Goal: Go to known website

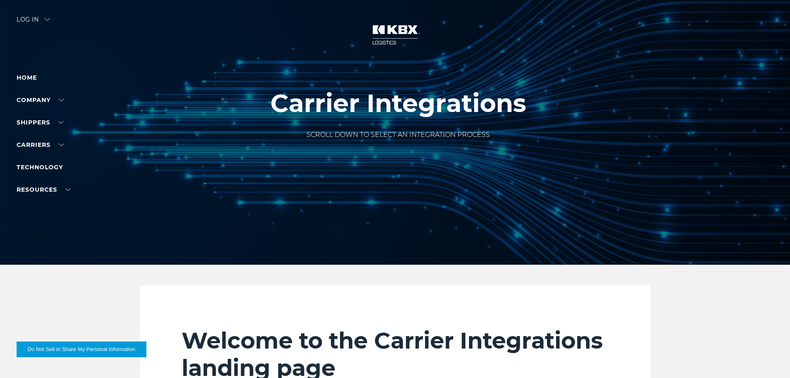
click at [48, 19] on img at bounding box center [47, 19] width 5 height 2
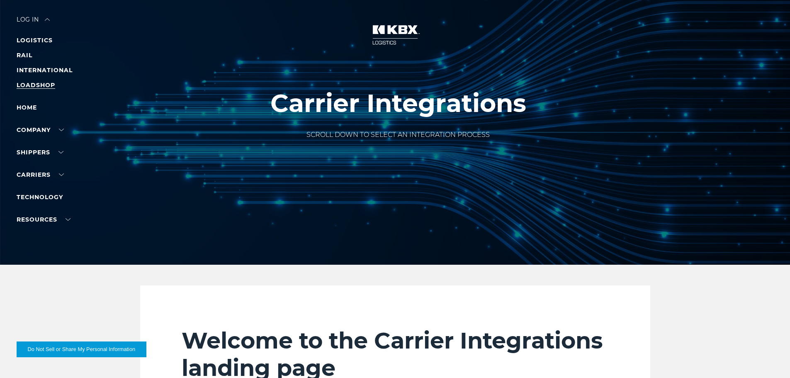
click at [44, 83] on link "LOADSHOP" at bounding box center [36, 84] width 39 height 7
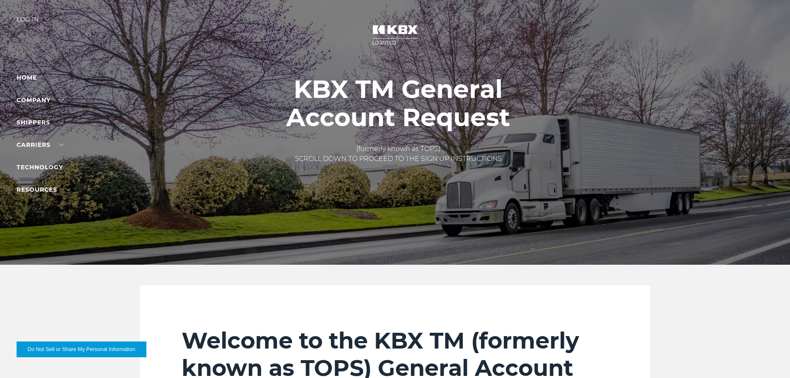
click at [46, 20] on div "Log in" at bounding box center [33, 23] width 33 height 12
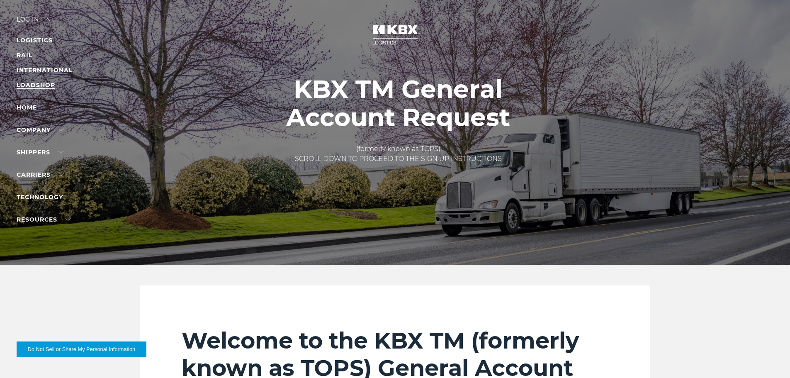
click at [40, 86] on link "LOADSHOP" at bounding box center [36, 84] width 39 height 7
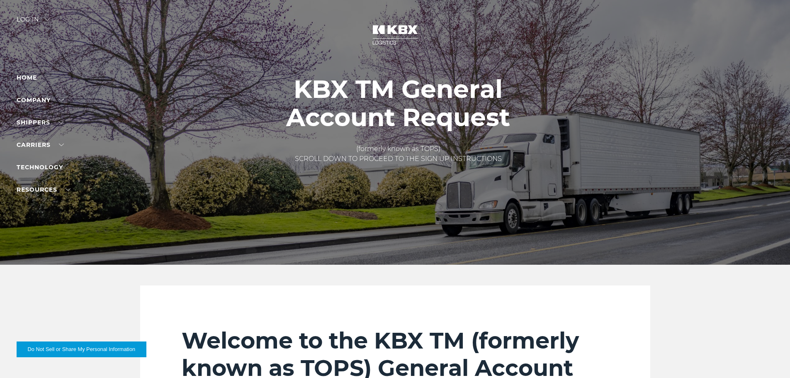
click at [41, 18] on div "Log in" at bounding box center [33, 23] width 33 height 12
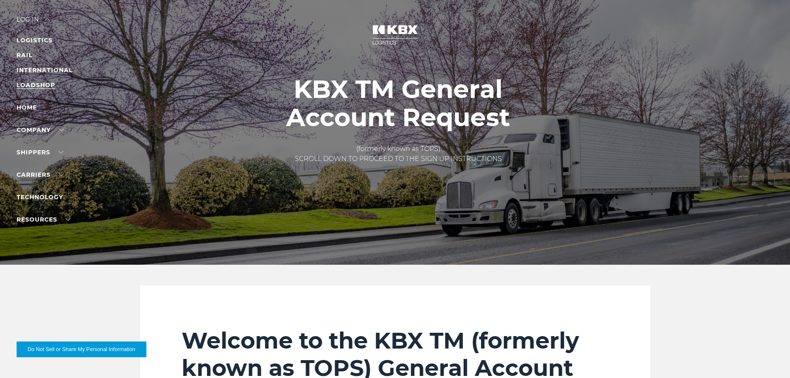
click at [33, 84] on link "LOADSHOP" at bounding box center [36, 84] width 39 height 7
